Goal: Task Accomplishment & Management: Complete application form

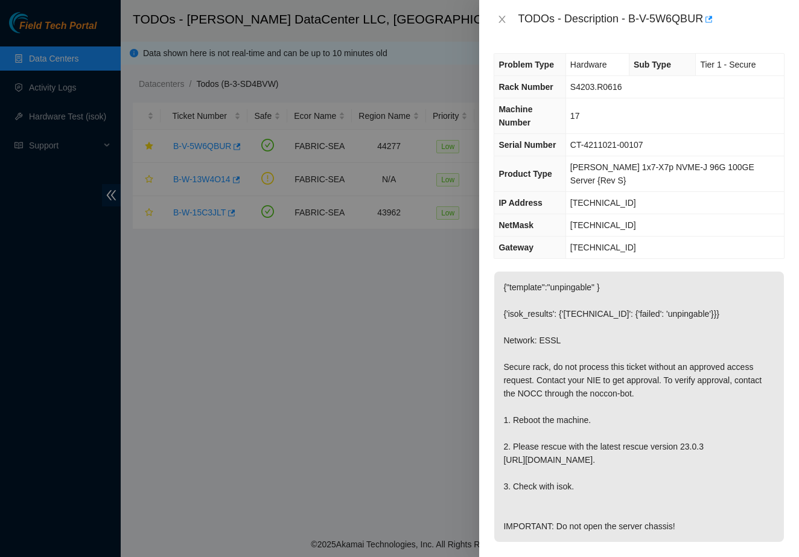
scroll to position [494, 0]
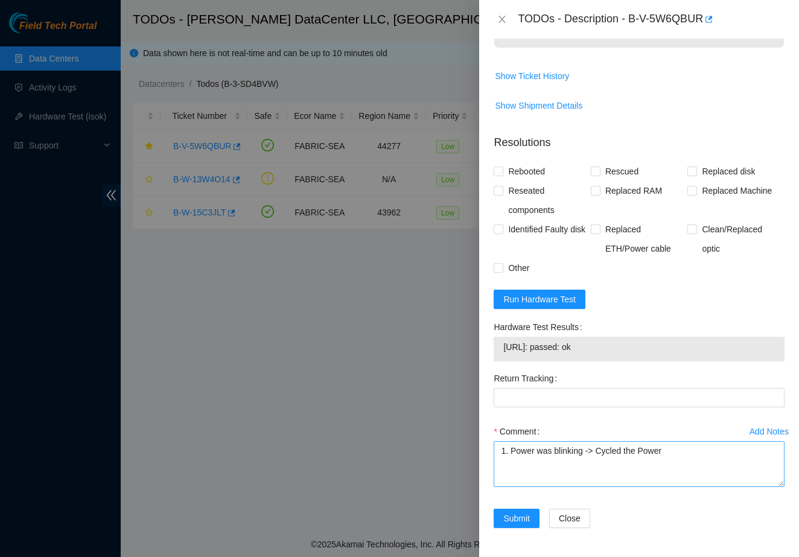
click at [617, 465] on textarea "1. Power was blinking -> Cycled the Power" at bounding box center [638, 464] width 291 height 46
type textarea "1. Power was blinking -> Cycled the Power"
click at [628, 319] on div "Hardware Test Results" at bounding box center [638, 326] width 291 height 19
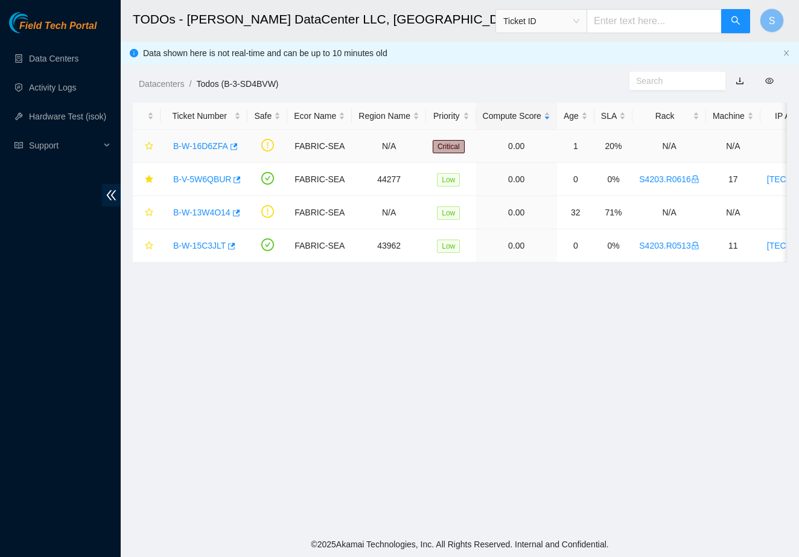
click at [221, 148] on link "B-W-16D6ZFA" at bounding box center [200, 146] width 55 height 10
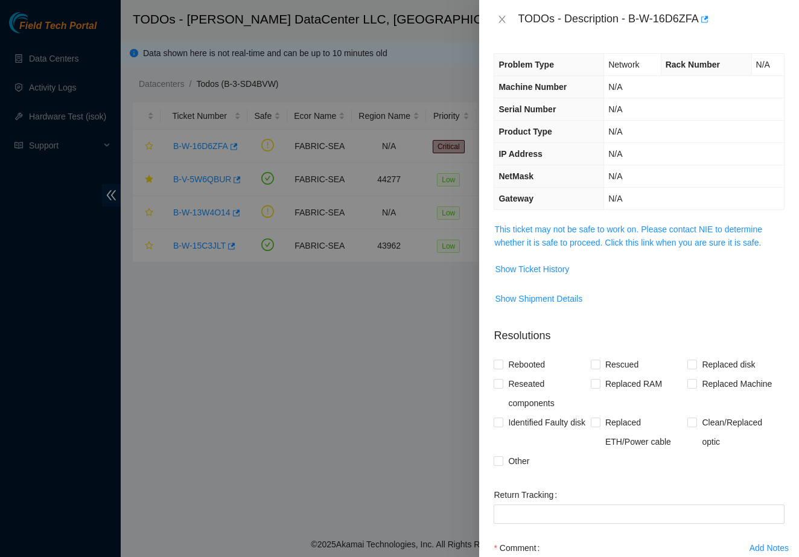
click at [524, 248] on span "This ticket may not be safe to work on. Please contact NIE to determine whether…" at bounding box center [639, 236] width 290 height 27
click at [524, 237] on link "This ticket may not be safe to work on. Please contact NIE to determine whether…" at bounding box center [628, 235] width 268 height 23
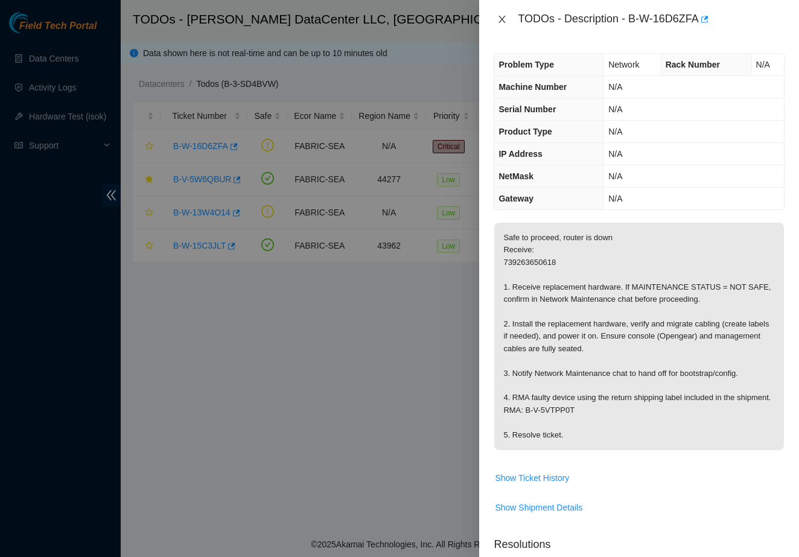
click at [503, 16] on icon "close" at bounding box center [502, 19] width 10 height 10
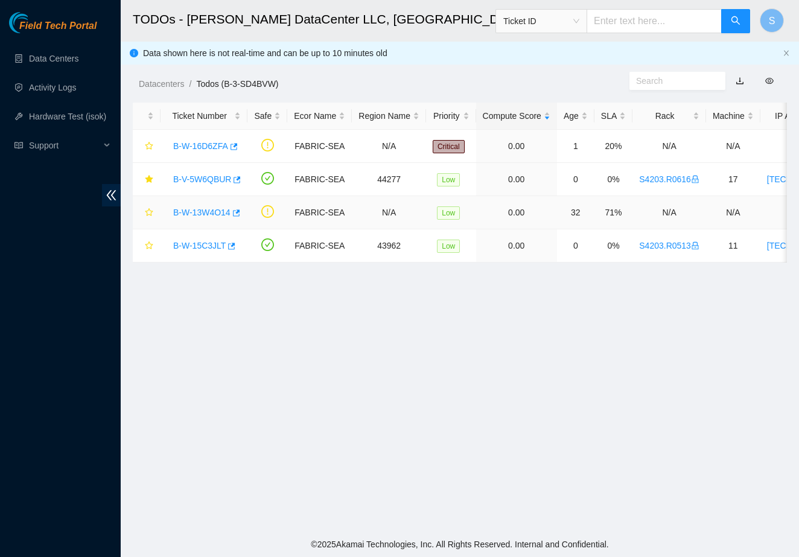
click at [198, 216] on link "B-W-13W4O14" at bounding box center [201, 212] width 57 height 10
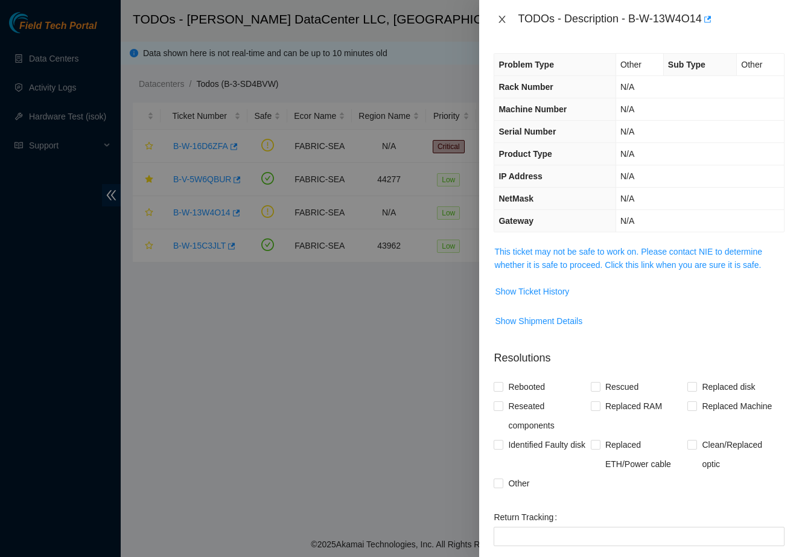
click at [498, 23] on icon "close" at bounding box center [502, 19] width 10 height 10
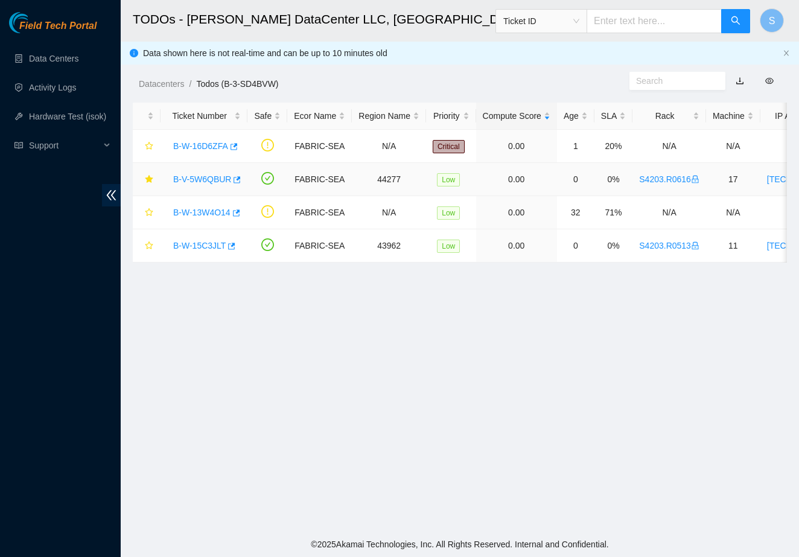
click at [201, 188] on div "B-V-5W6QBUR" at bounding box center [204, 178] width 74 height 19
click at [207, 183] on link "B-V-5W6QBUR" at bounding box center [202, 179] width 58 height 10
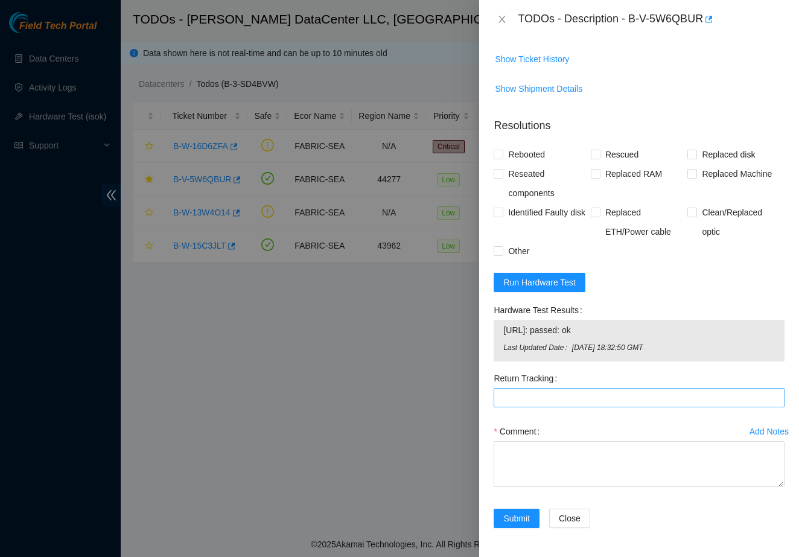
scroll to position [510, 0]
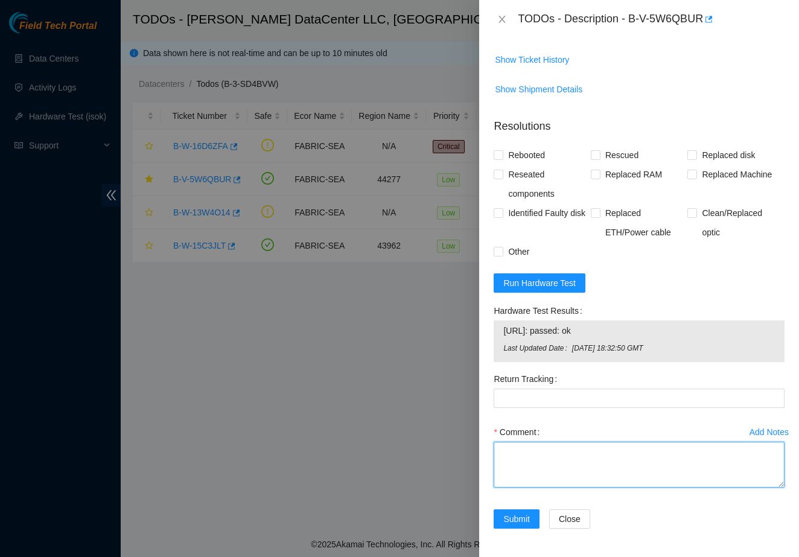
click at [518, 467] on textarea "Comment" at bounding box center [638, 465] width 291 height 46
paste textarea "1. Power was blinking -> Cycled the Power"
type textarea "1. Power was blinking -> Cycled the Power 10min 2. Reboot + rescued. 3. Check w…"
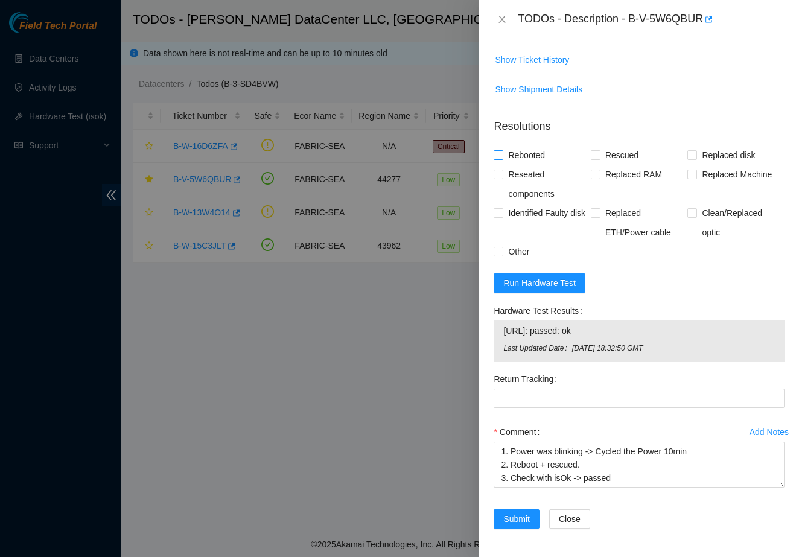
click at [511, 156] on span "Rebooted" at bounding box center [526, 154] width 46 height 19
click at [502, 156] on input "Rebooted" at bounding box center [497, 154] width 8 height 8
checkbox input "true"
click at [594, 166] on label "Replaced RAM" at bounding box center [628, 174] width 76 height 19
click at [594, 169] on input "Replaced RAM" at bounding box center [594, 173] width 8 height 8
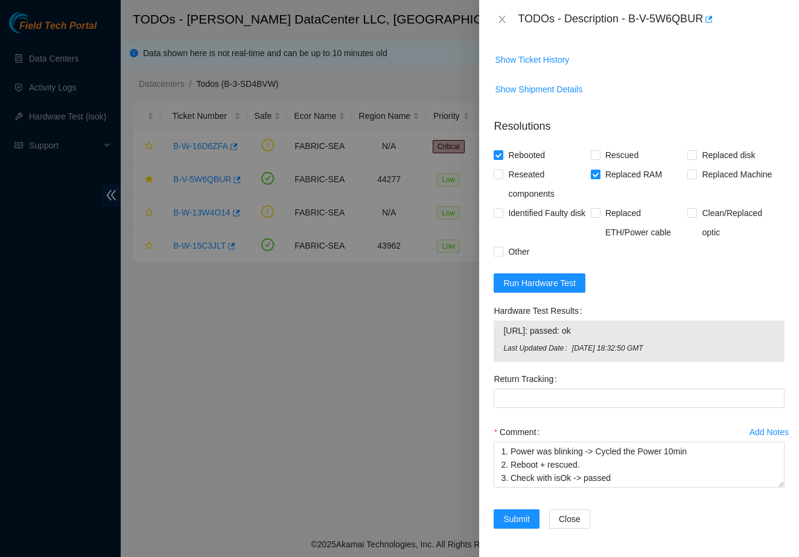
click at [604, 181] on span "Replaced RAM" at bounding box center [633, 174] width 66 height 19
click at [599, 178] on input "Replaced RAM" at bounding box center [594, 173] width 8 height 8
checkbox input "false"
click at [612, 153] on span "Rescued" at bounding box center [621, 154] width 43 height 19
click at [599, 153] on input "Rescued" at bounding box center [594, 154] width 8 height 8
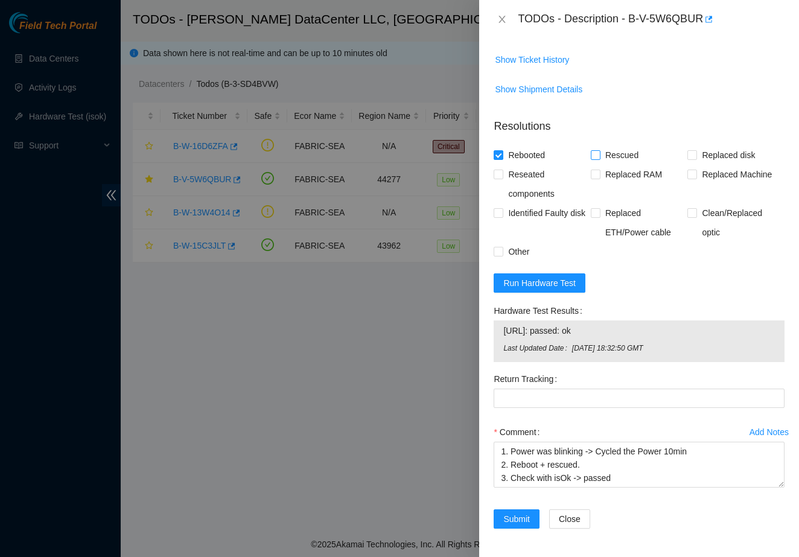
checkbox input "true"
click at [523, 511] on button "Submit" at bounding box center [516, 518] width 46 height 19
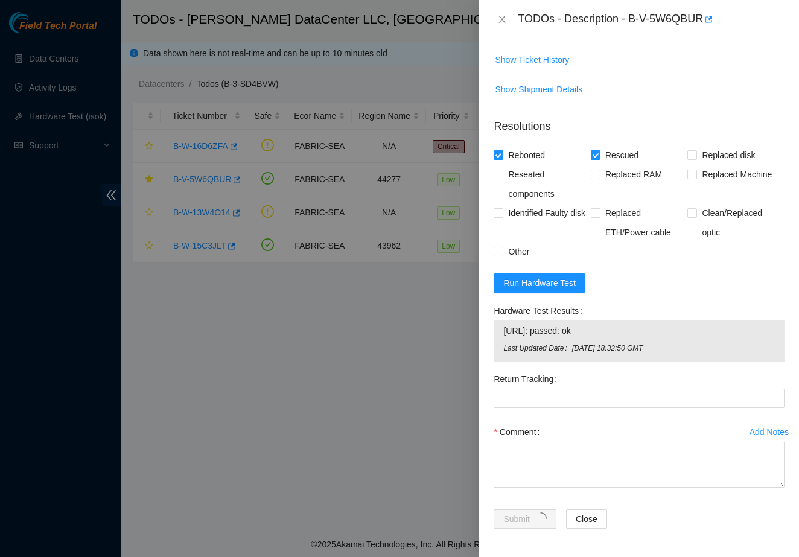
scroll to position [116, 0]
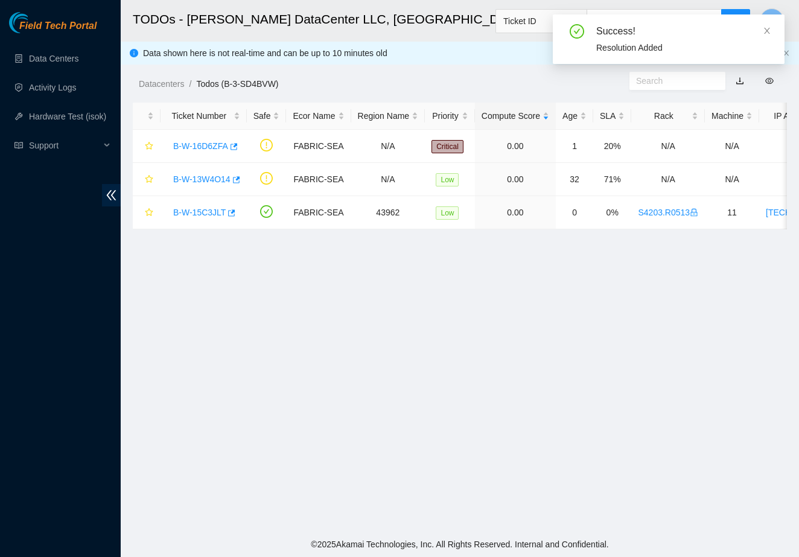
click at [11, 270] on div "Field Tech Portal Data Centers Activity Logs Hardware Test (isok) Support" at bounding box center [60, 284] width 121 height 545
